Goal: Find specific page/section: Find specific page/section

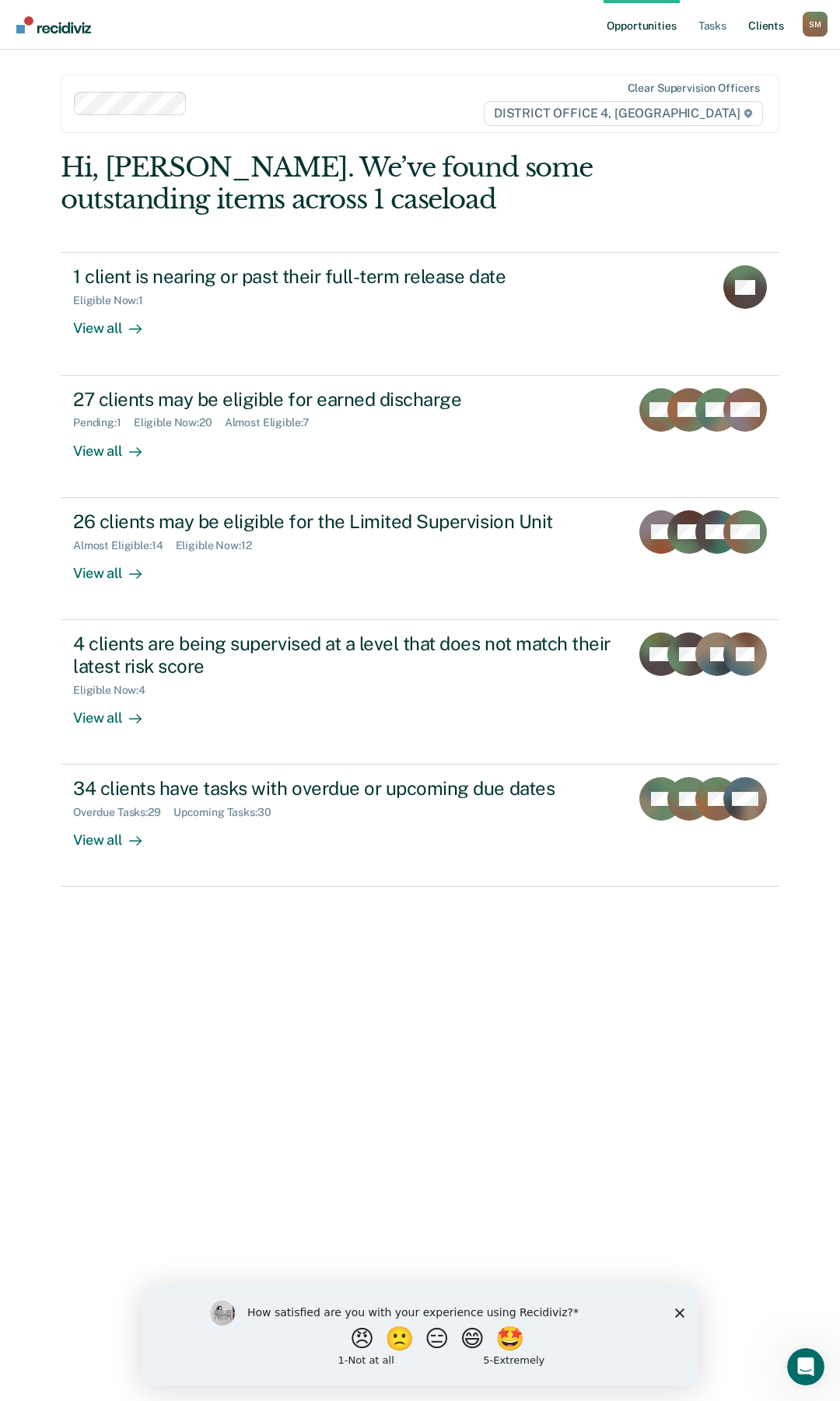
click at [771, 26] on link "Client s" at bounding box center [765, 24] width 42 height 50
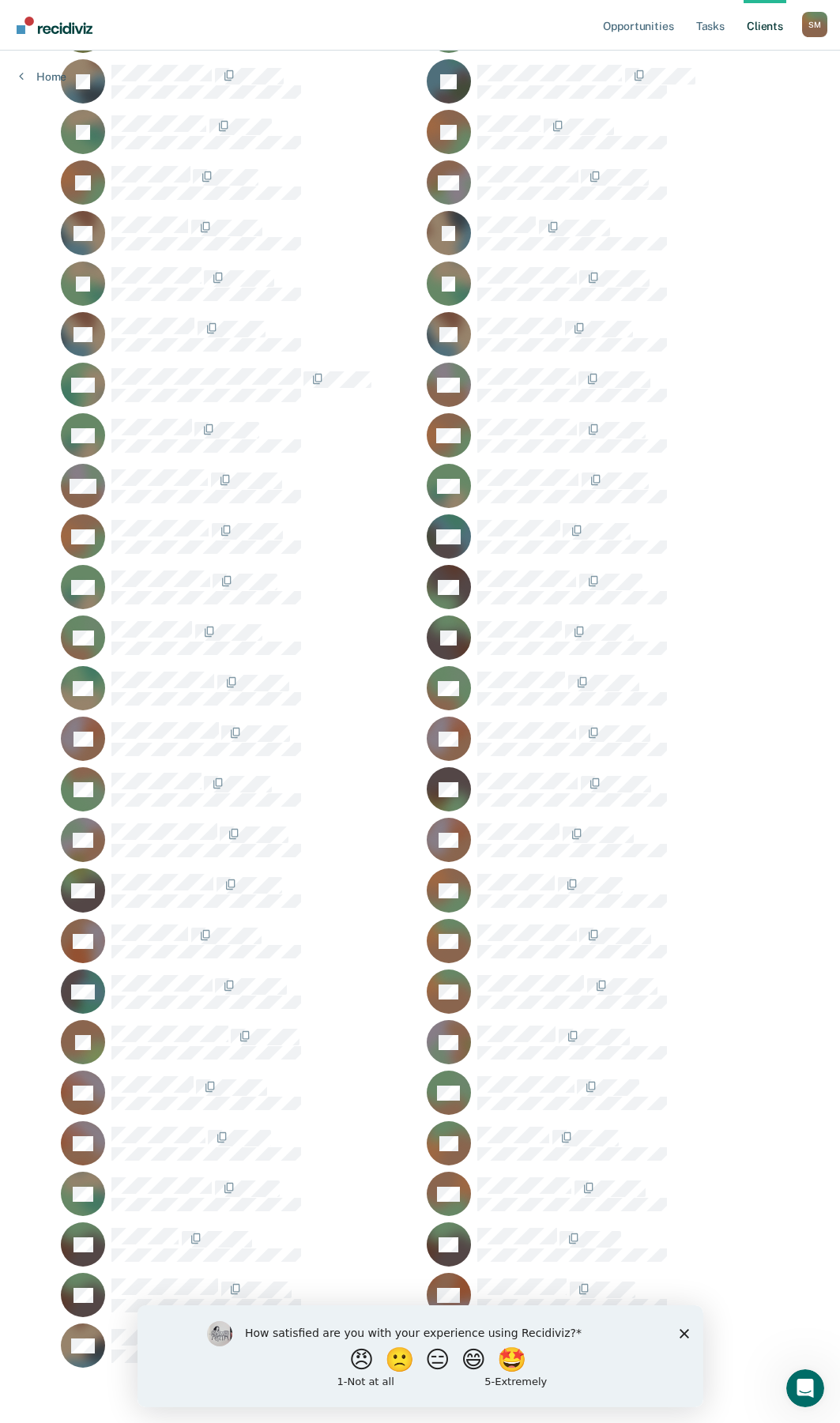
scroll to position [964, 0]
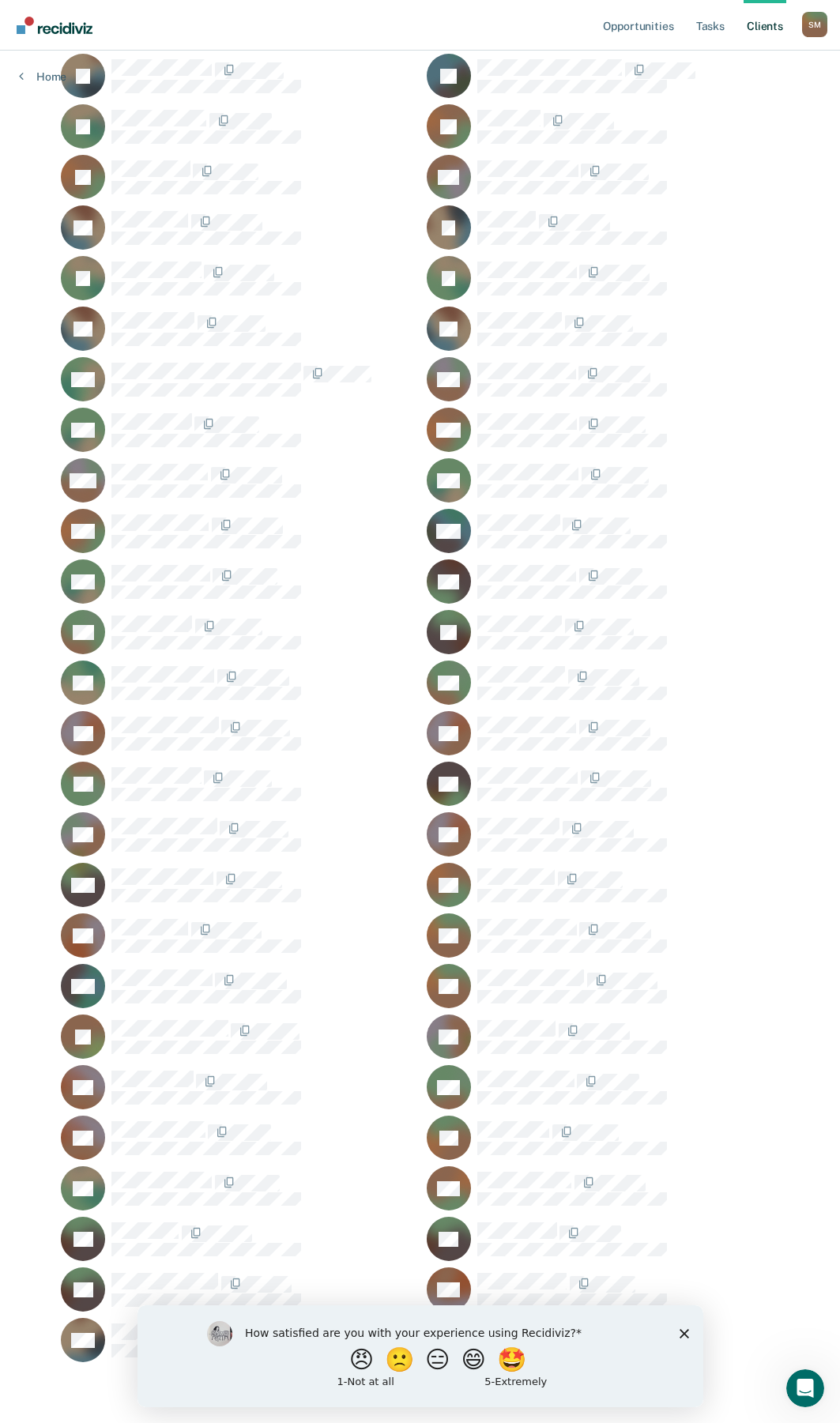
click at [685, 1334] on polygon "Close survey" at bounding box center [684, 1333] width 10 height 10
